Goal: Transaction & Acquisition: Purchase product/service

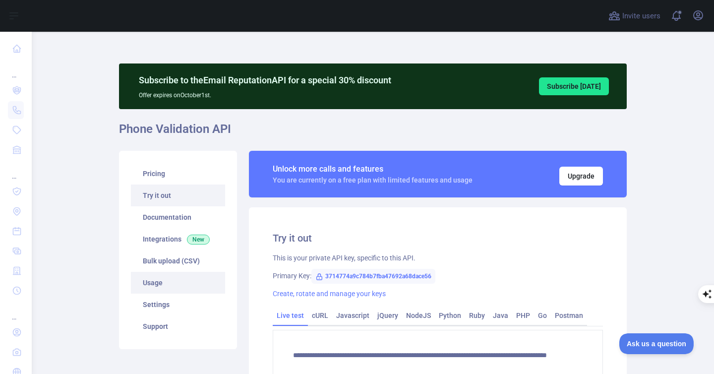
scroll to position [49, 0]
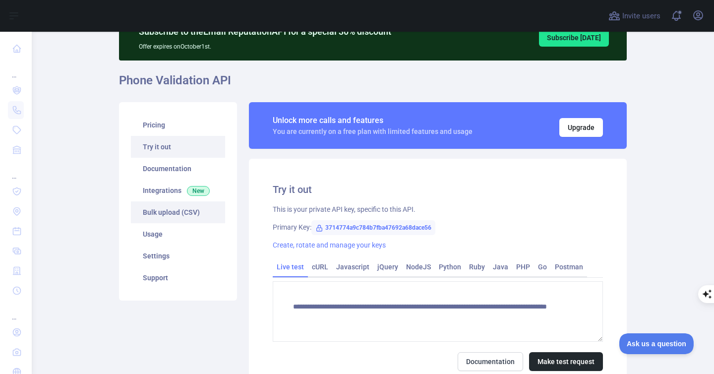
click at [161, 212] on link "Bulk upload (CSV)" at bounding box center [178, 212] width 94 height 22
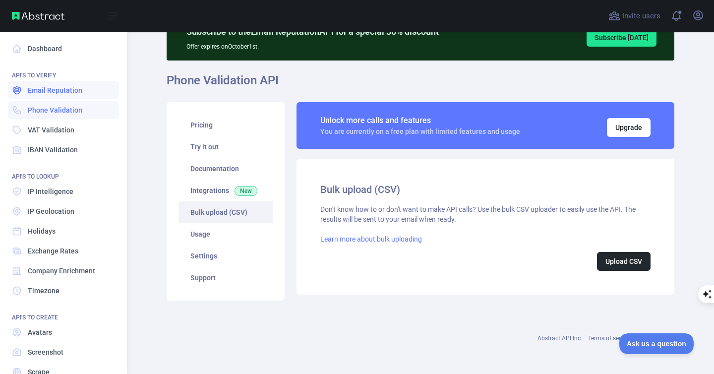
click at [40, 95] on span "Email Reputation" at bounding box center [55, 90] width 55 height 10
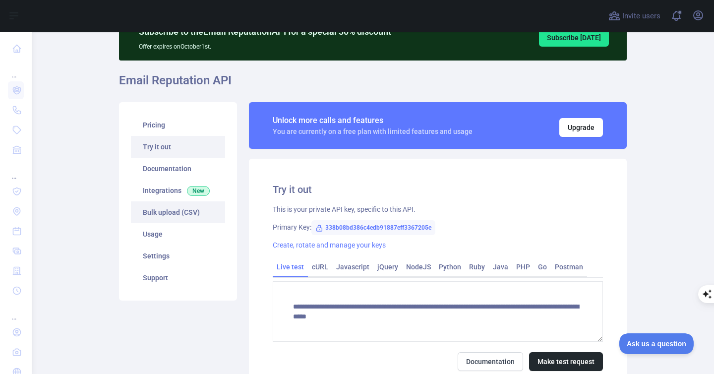
click at [171, 214] on link "Bulk upload (CSV)" at bounding box center [178, 212] width 94 height 22
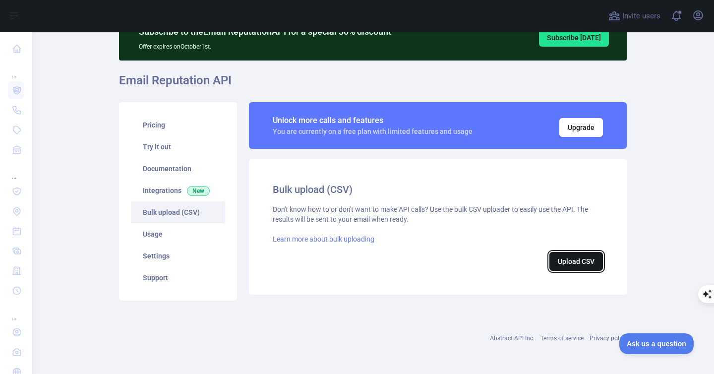
click at [563, 269] on button "Upload CSV" at bounding box center [576, 261] width 54 height 19
